Goal: Task Accomplishment & Management: Manage account settings

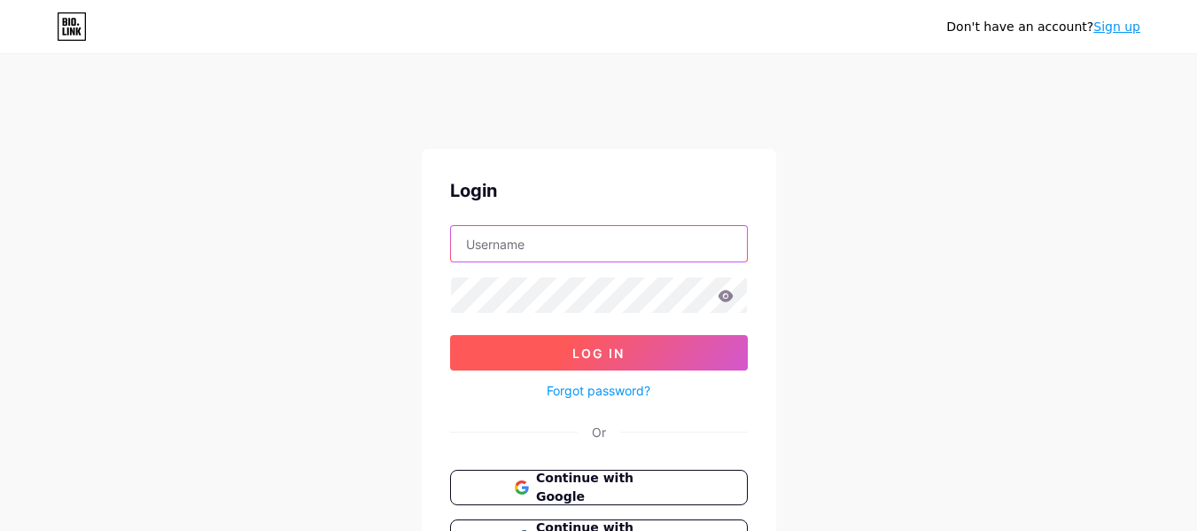
type input "forgeautobodyshop"
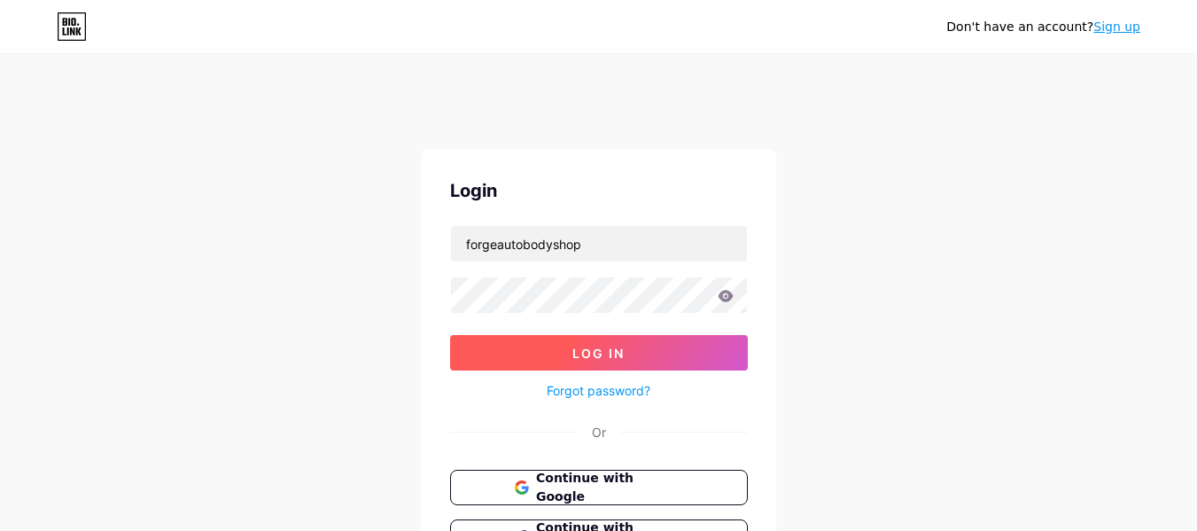
click at [592, 354] on span "Log In" at bounding box center [598, 353] width 52 height 15
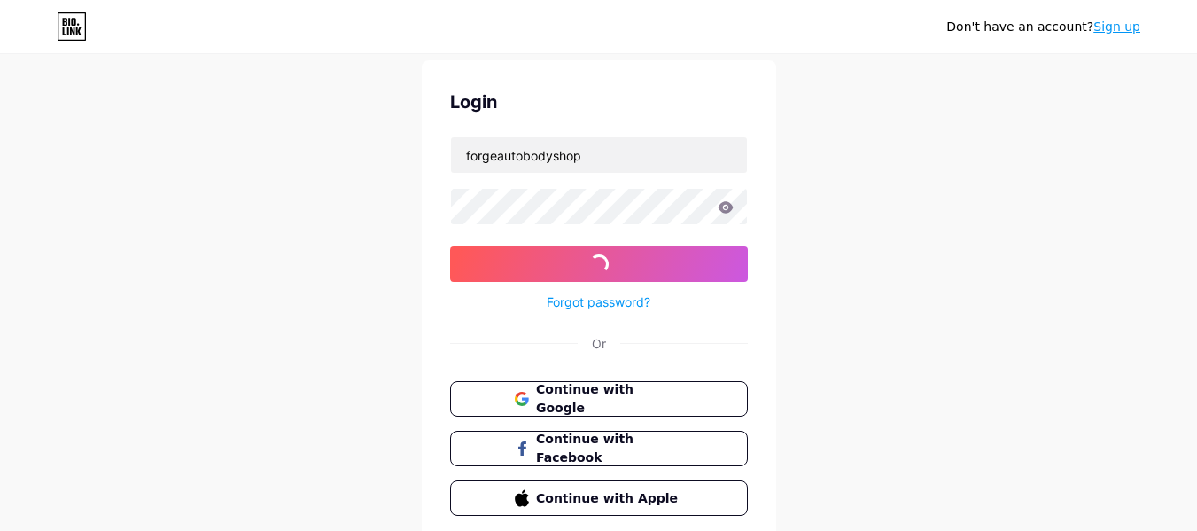
scroll to position [35, 0]
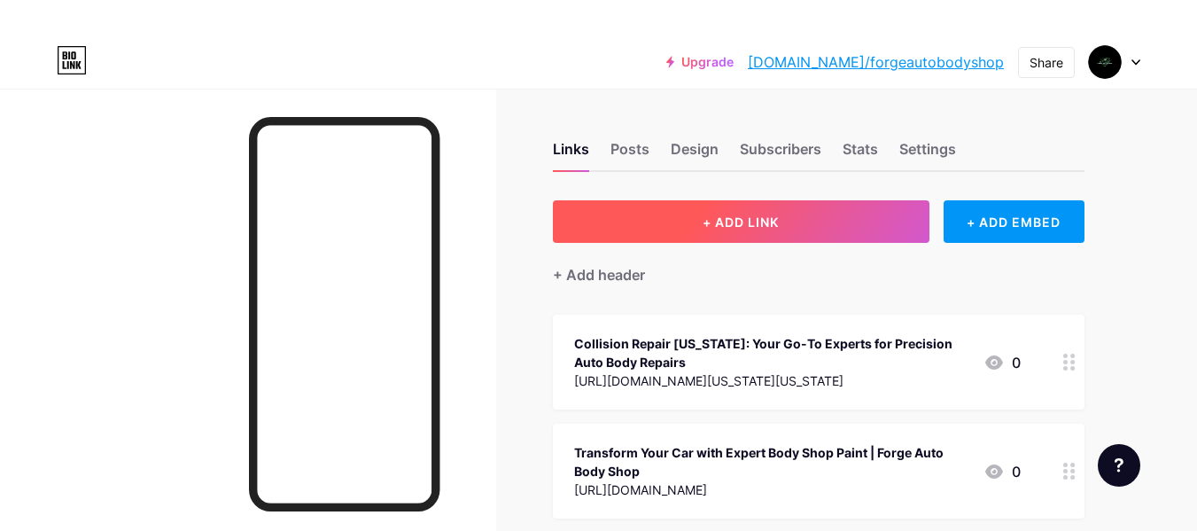
click at [788, 229] on button "+ ADD LINK" at bounding box center [741, 221] width 377 height 43
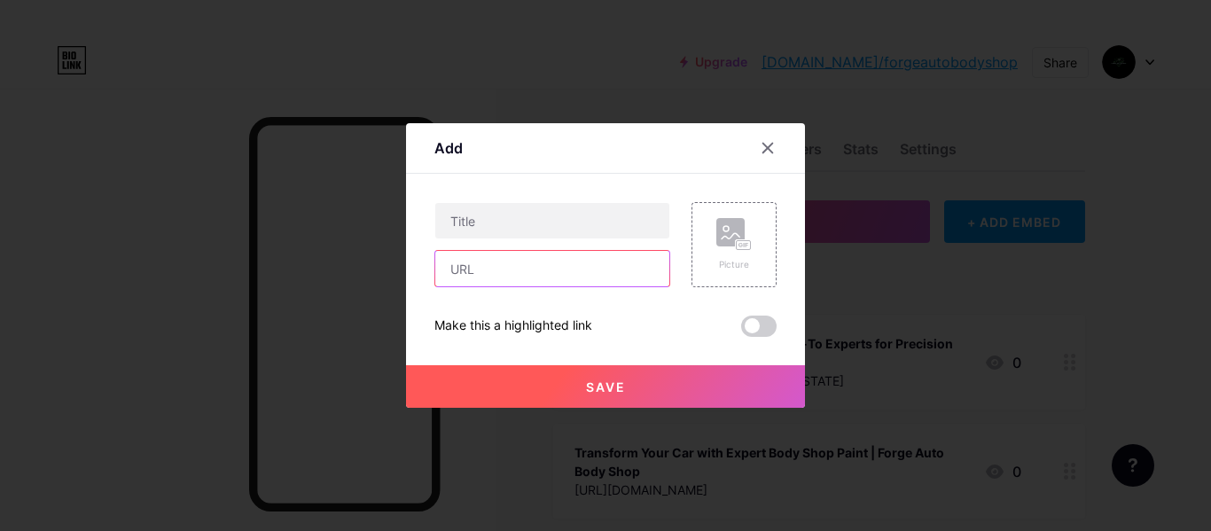
click at [543, 282] on input "text" at bounding box center [552, 268] width 234 height 35
paste input "[URL][DOMAIN_NAME]"
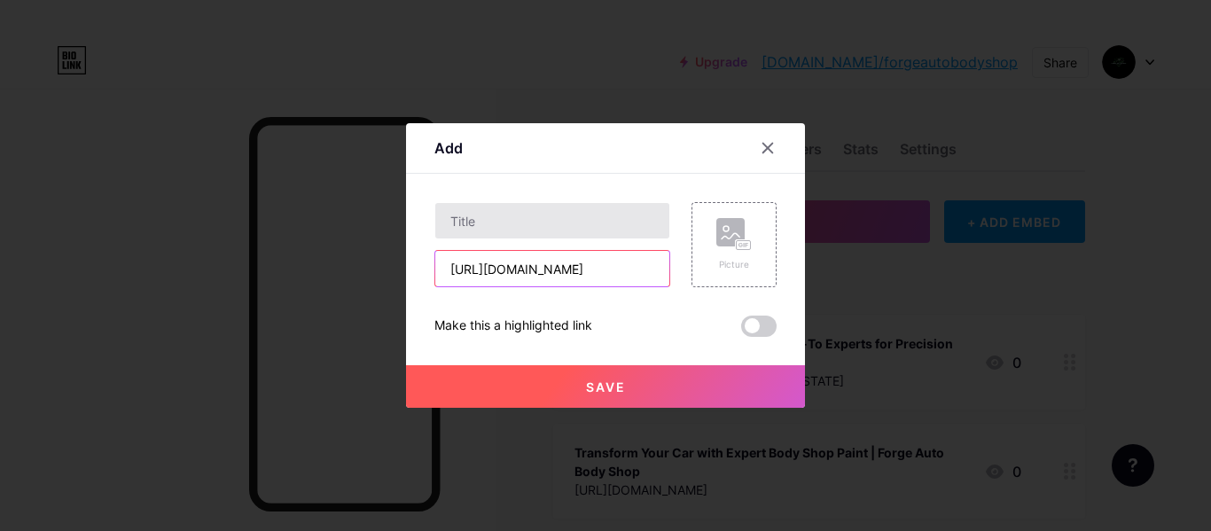
type input "[URL][DOMAIN_NAME]"
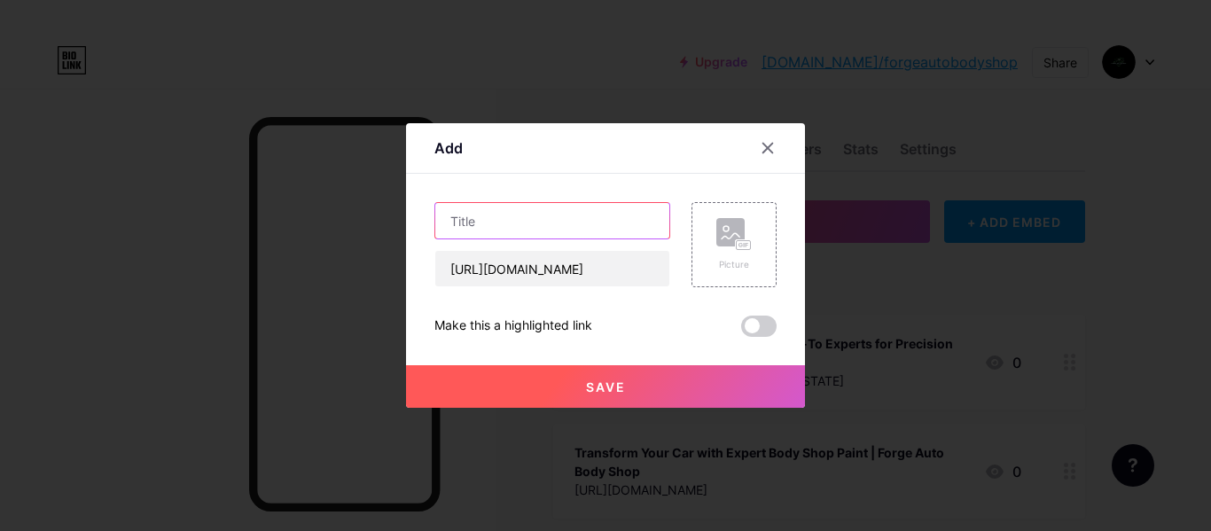
scroll to position [0, 0]
click at [616, 223] on input "text" at bounding box center [552, 220] width 234 height 35
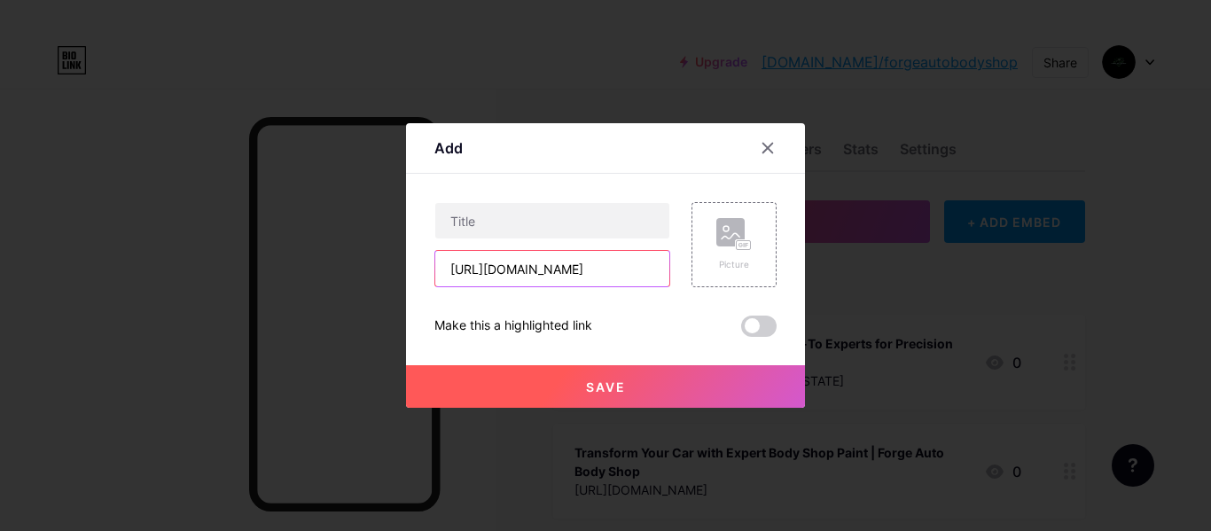
click at [576, 270] on input "[URL][DOMAIN_NAME]" at bounding box center [552, 268] width 234 height 35
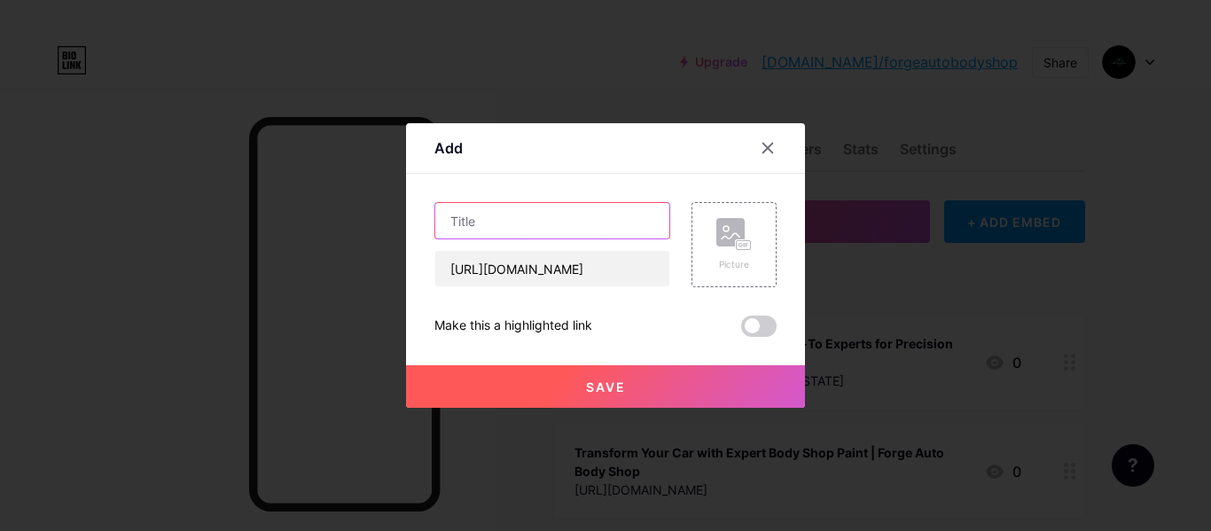
click at [579, 224] on input "text" at bounding box center [552, 220] width 234 height 35
paste input "Broken Windshield Repair Services | Forge Auto Body Shop"
type input "Broken Windshield Repair Services | Forge Auto Body Shop"
click at [618, 389] on span "Save" at bounding box center [606, 386] width 40 height 15
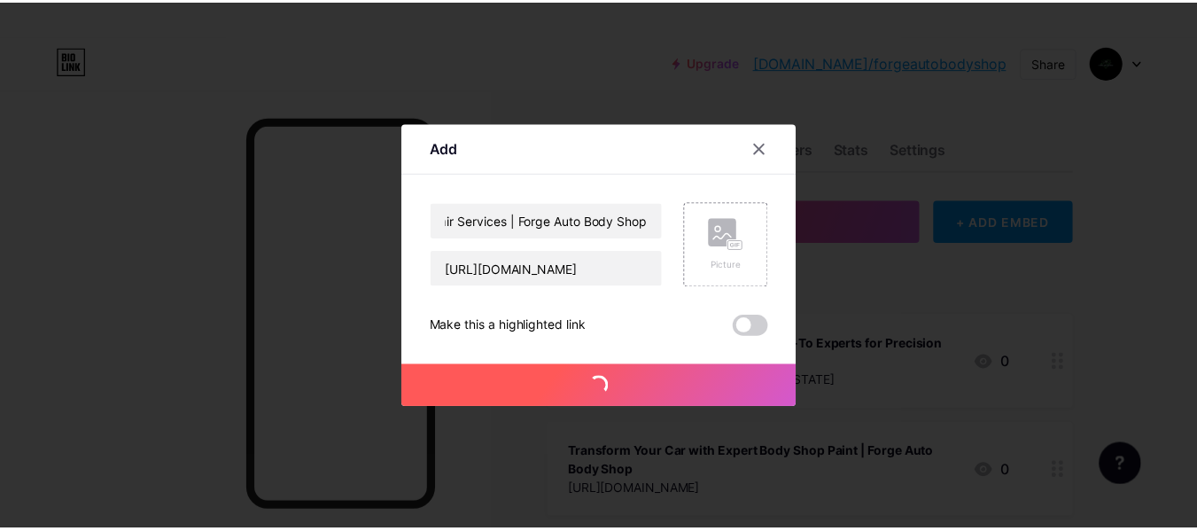
scroll to position [0, 0]
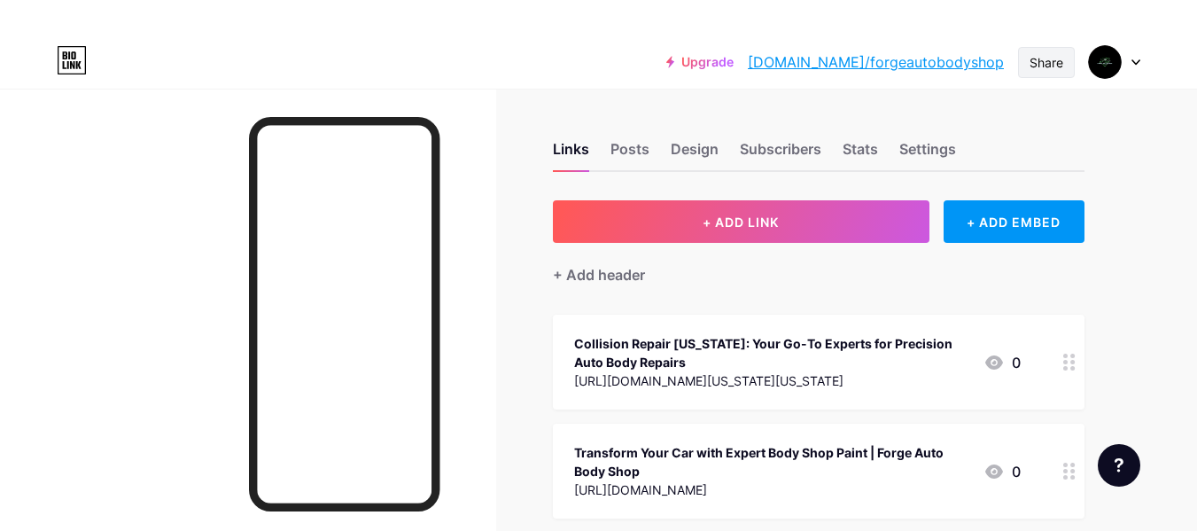
click at [1037, 53] on div "Share" at bounding box center [1047, 62] width 34 height 19
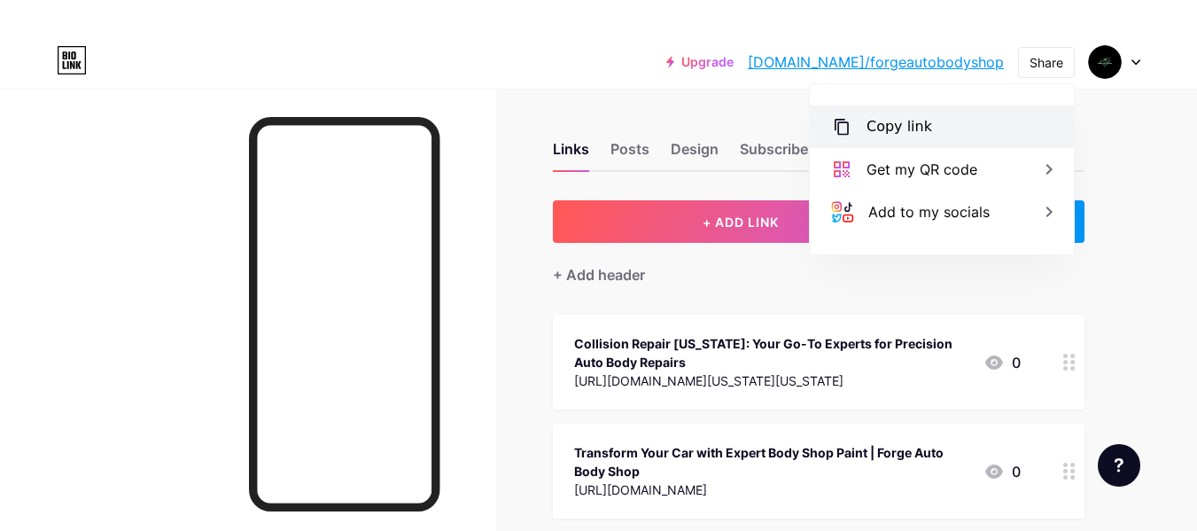
click at [919, 126] on div "Copy link" at bounding box center [900, 126] width 66 height 21
click at [914, 126] on div "Copy link" at bounding box center [900, 126] width 66 height 21
